Goal: Task Accomplishment & Management: Complete application form

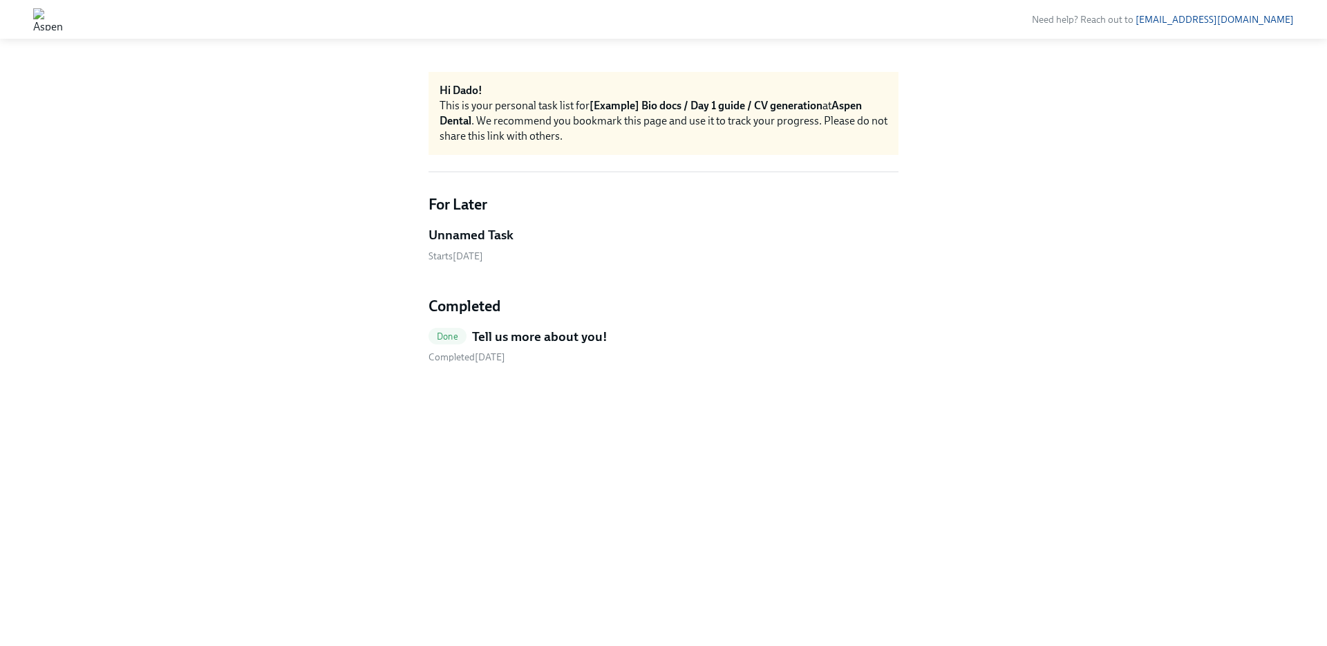
click at [496, 244] on link "Unnamed Task Starts [DATE]" at bounding box center [664, 244] width 470 height 37
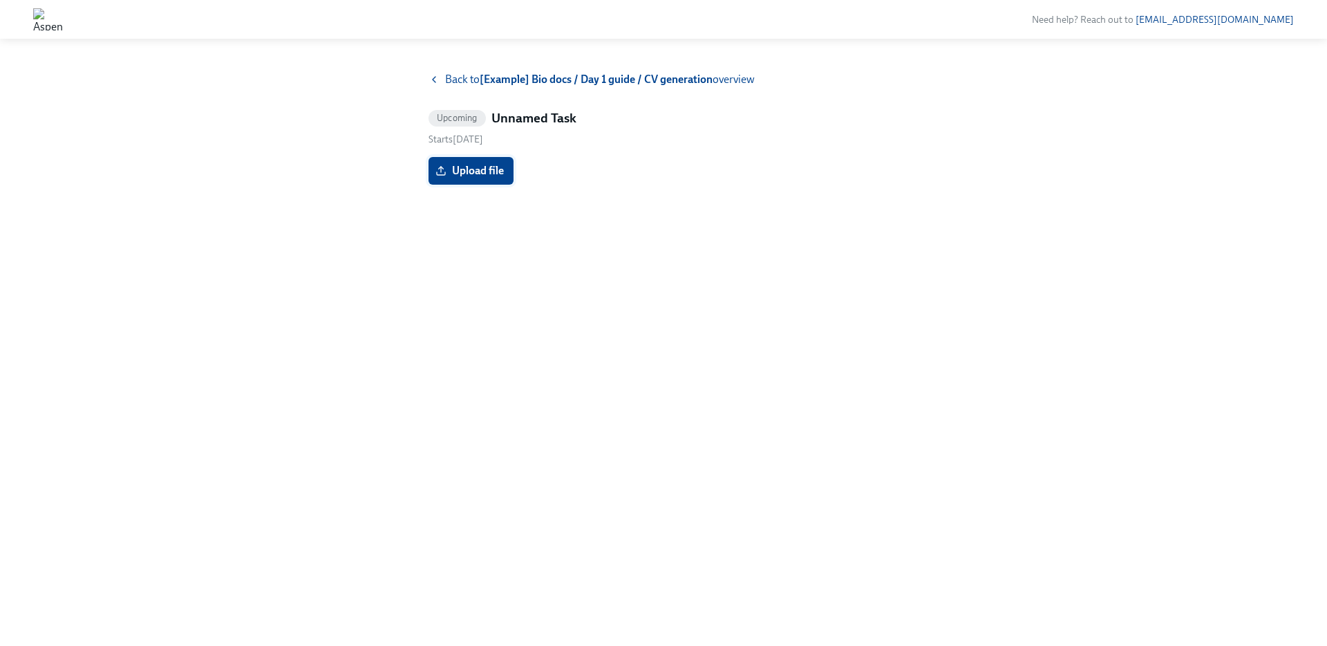
click at [494, 169] on span "Upload file" at bounding box center [471, 171] width 66 height 14
click at [0, 0] on input "Upload file" at bounding box center [0, 0] width 0 height 0
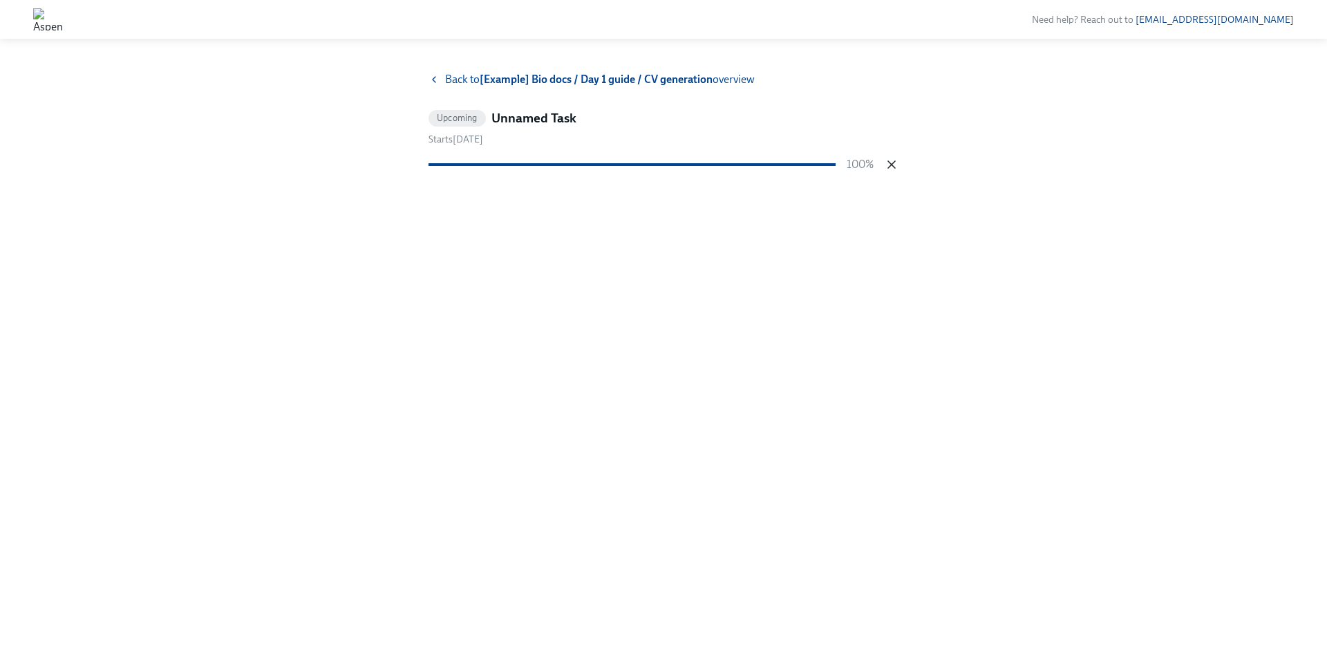
click at [890, 162] on icon "button" at bounding box center [892, 165] width 14 height 14
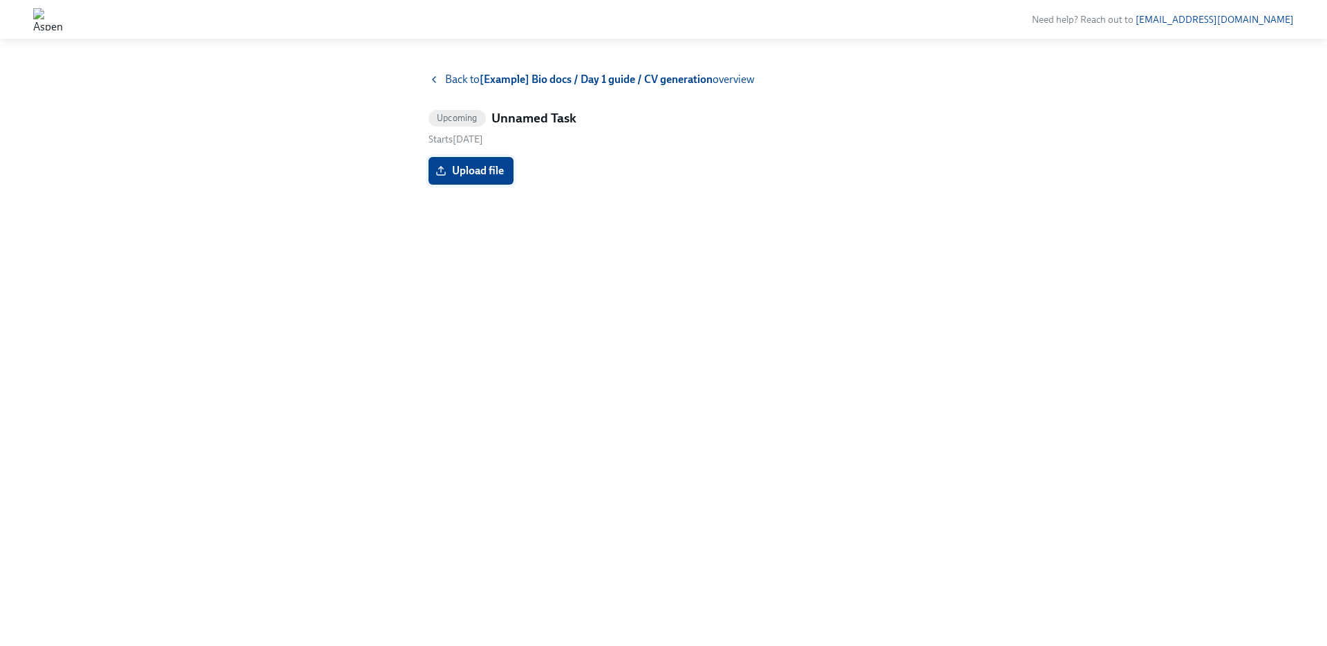
click at [477, 174] on span "Upload file" at bounding box center [471, 171] width 66 height 14
click at [0, 0] on input "Upload file" at bounding box center [0, 0] width 0 height 0
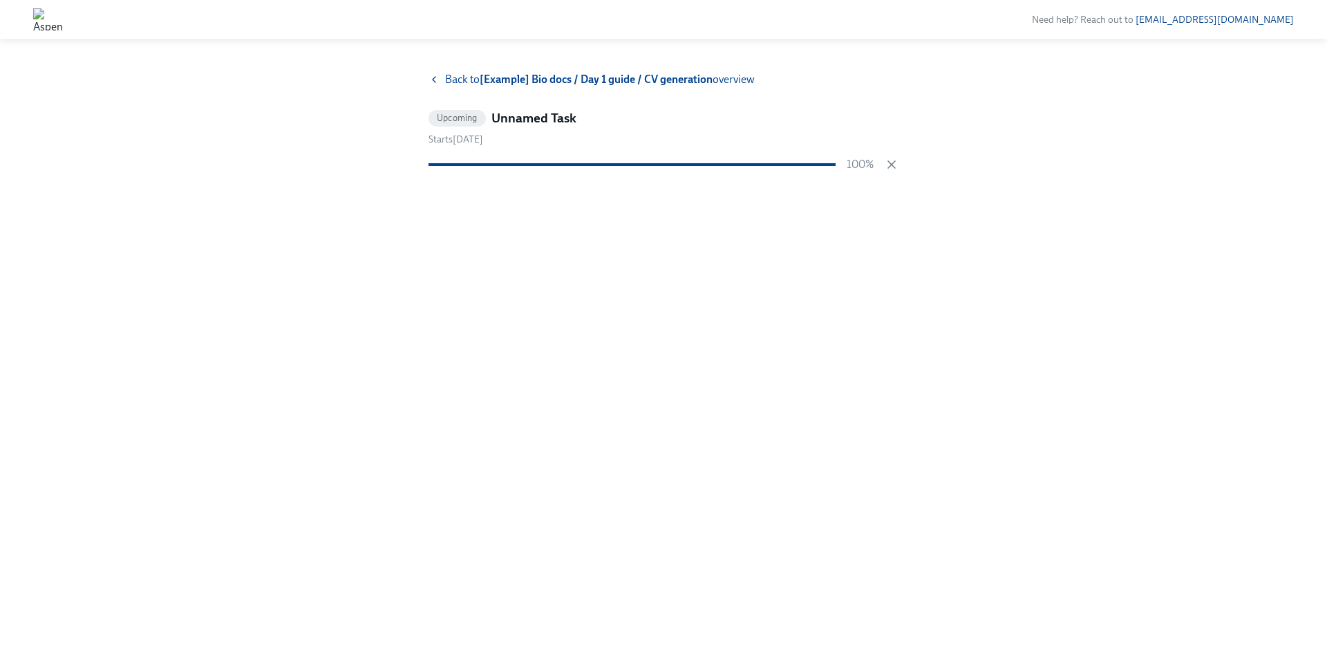
click at [882, 167] on div "100%" at bounding box center [664, 164] width 470 height 15
click at [890, 163] on icon "button" at bounding box center [891, 164] width 7 height 7
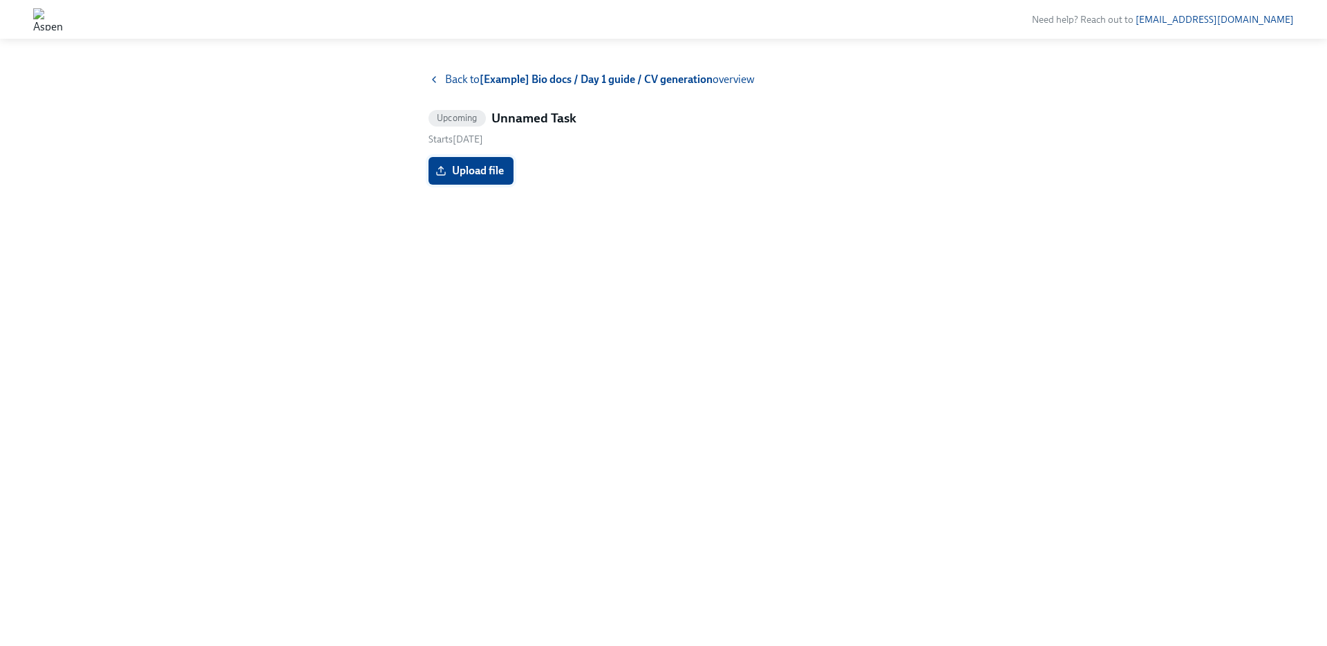
click at [460, 178] on label "Upload file" at bounding box center [471, 171] width 85 height 28
click at [0, 0] on input "Upload file" at bounding box center [0, 0] width 0 height 0
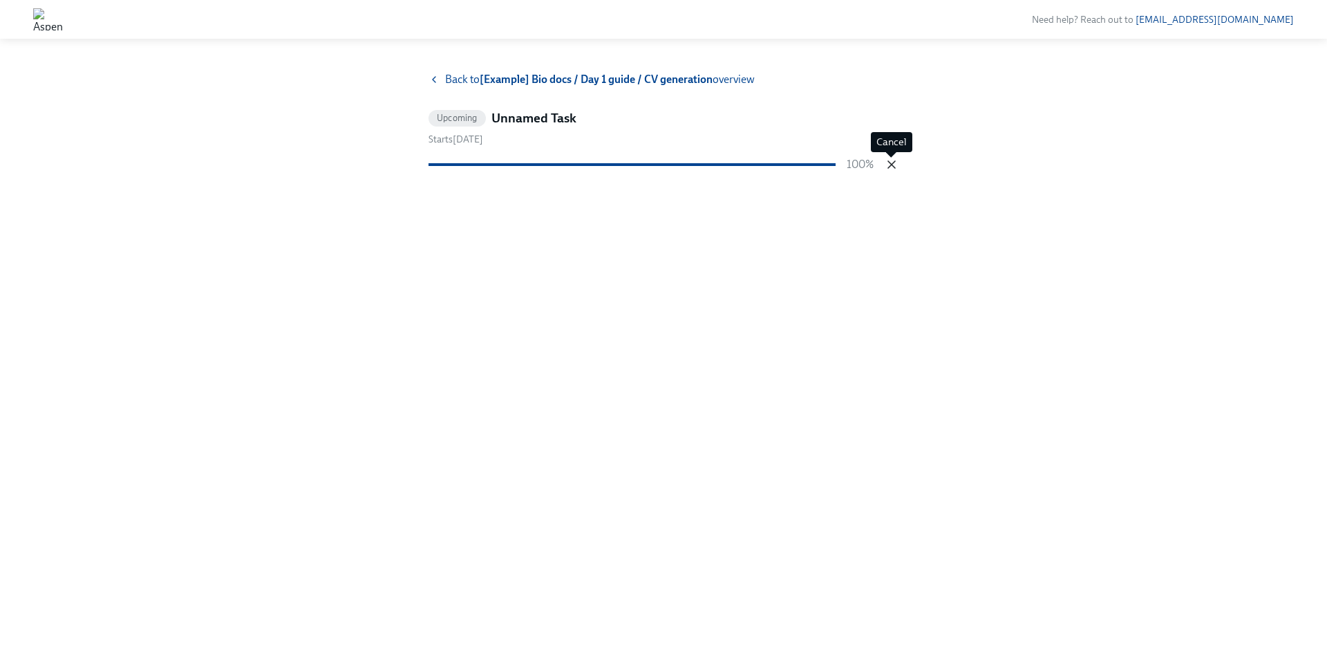
click at [893, 164] on icon "button" at bounding box center [892, 165] width 14 height 14
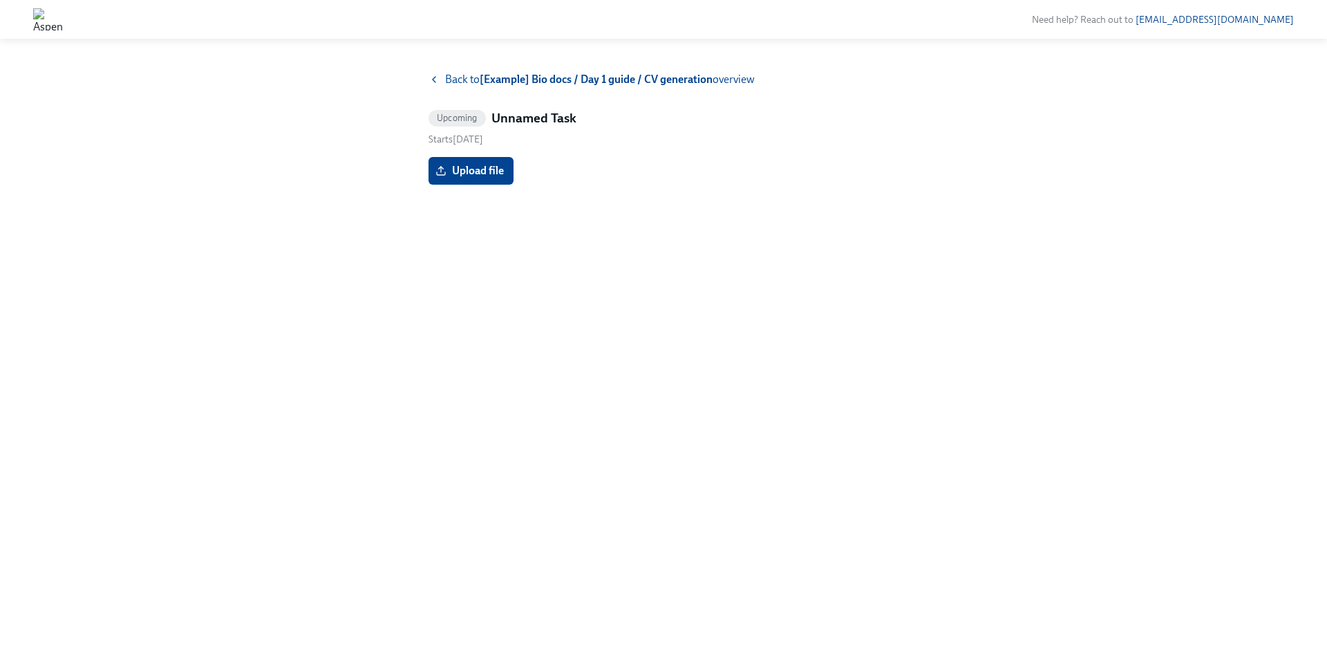
click at [427, 182] on div "Back to [Example] Bio docs / Day 1 guide / CV generation overview Upcoming Unna…" at bounding box center [663, 342] width 1261 height 541
click at [460, 180] on label "Upload file" at bounding box center [471, 171] width 85 height 28
click at [0, 0] on input "Upload file" at bounding box center [0, 0] width 0 height 0
click at [455, 163] on span "image.jpeg" at bounding box center [472, 158] width 68 height 14
click at [0, 0] on input "image.jpeg" at bounding box center [0, 0] width 0 height 0
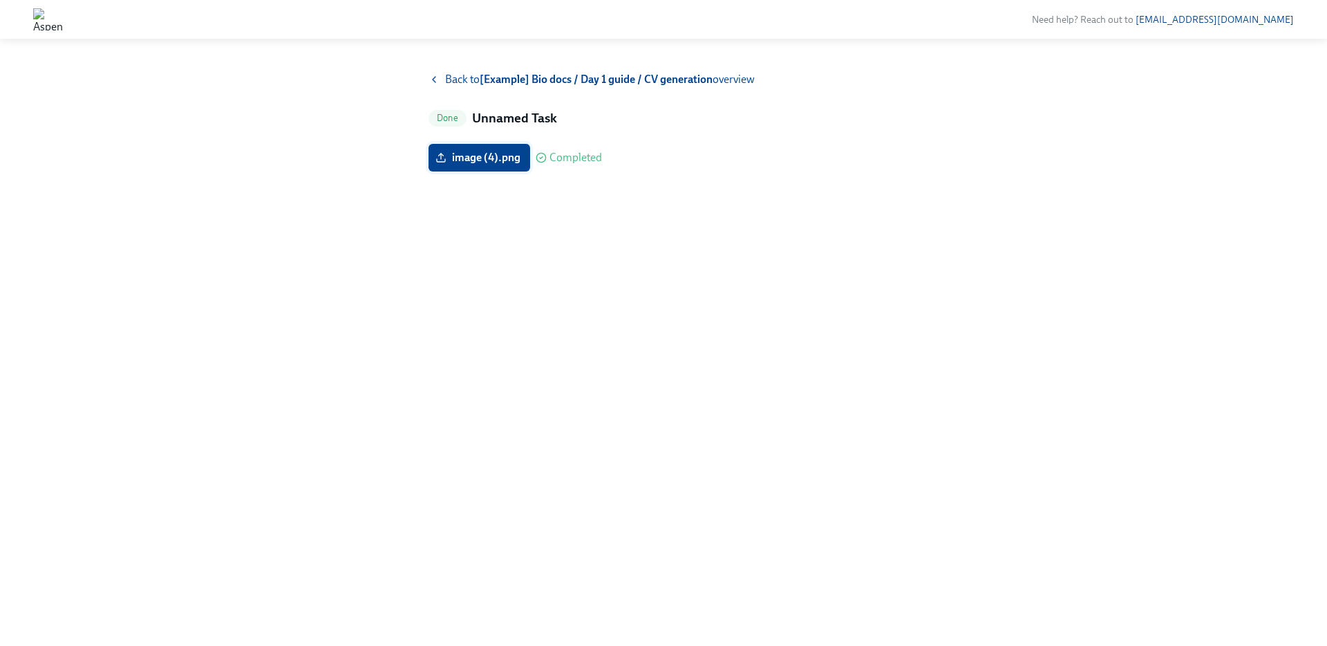
click at [471, 167] on label "image (4).png" at bounding box center [480, 158] width 102 height 28
click at [0, 0] on input "image (4).png" at bounding box center [0, 0] width 0 height 0
